Goal: Task Accomplishment & Management: Use online tool/utility

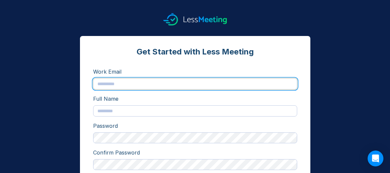
click at [130, 84] on input "text" at bounding box center [195, 83] width 204 height 11
type input "**********"
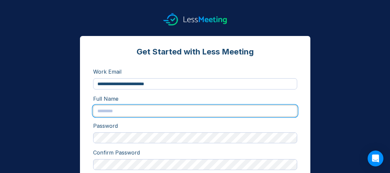
click at [111, 111] on input "text" at bounding box center [195, 110] width 204 height 11
type input "*"
type input "**********"
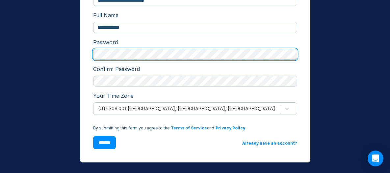
scroll to position [85, 0]
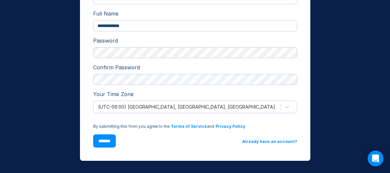
click at [101, 142] on input "*******" at bounding box center [104, 140] width 23 height 13
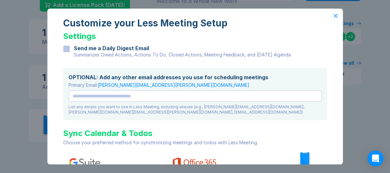
click at [69, 49] on div at bounding box center [66, 48] width 7 height 7
click at [67, 49] on icon at bounding box center [67, 48] width 4 height 3
click at [334, 16] on icon at bounding box center [335, 15] width 3 height 3
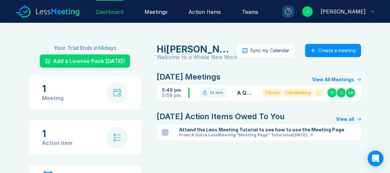
click at [106, 63] on div "Add a License Pack [DATE]!" at bounding box center [89, 61] width 72 height 8
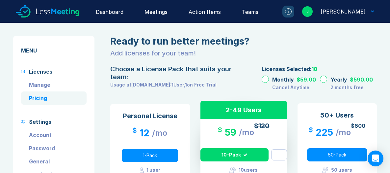
scroll to position [110, 0]
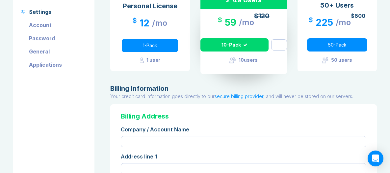
click at [150, 47] on div "1-Pack" at bounding box center [150, 45] width 56 height 13
type input "*"
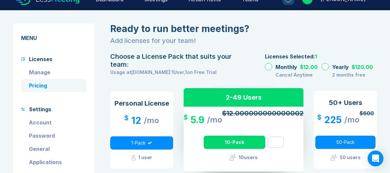
scroll to position [0, 0]
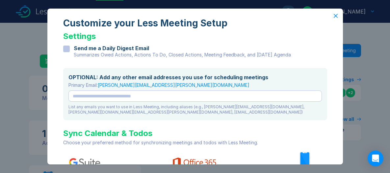
click at [334, 16] on icon at bounding box center [335, 15] width 3 height 3
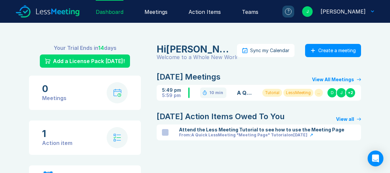
click at [320, 52] on div "Create a meeting" at bounding box center [337, 50] width 38 height 5
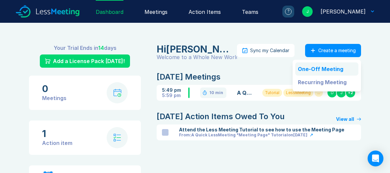
click at [313, 69] on link "One-Off Meeting" at bounding box center [326, 68] width 63 height 13
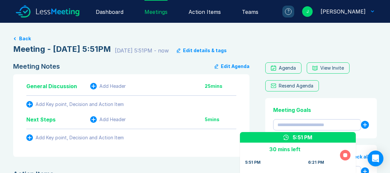
click at [285, 68] on div "Agenda" at bounding box center [287, 67] width 17 height 5
